Goal: Task Accomplishment & Management: Manage account settings

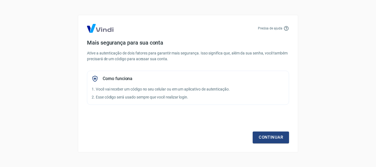
click at [237, 106] on div "Precisa de ajuda Mais segurança para sua conta Ative a autenticação de dois fat…" at bounding box center [188, 83] width 220 height 137
